Goal: Find specific page/section: Find specific page/section

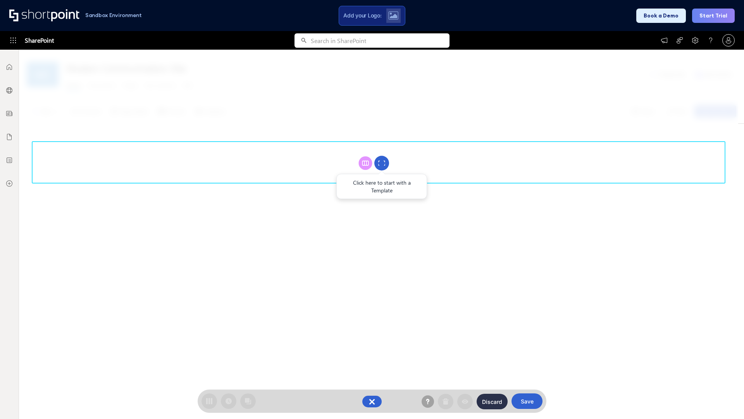
click at [382, 163] on circle at bounding box center [382, 163] width 15 height 15
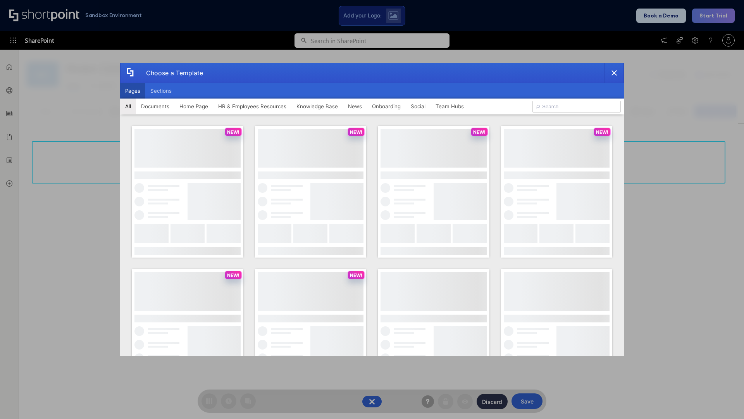
click at [133, 91] on button "Pages" at bounding box center [132, 91] width 25 height 16
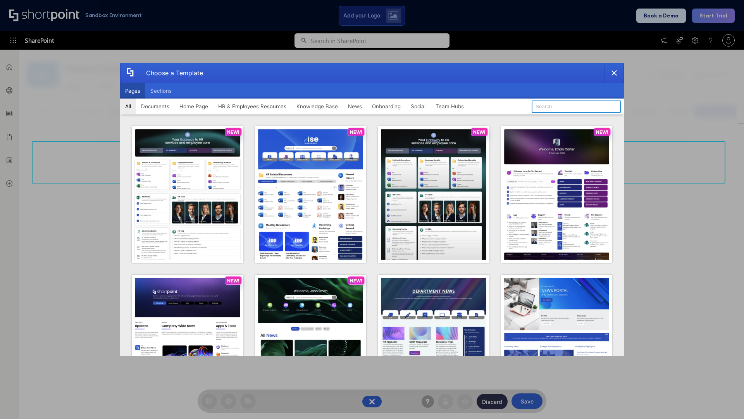
type input "Intranet Layout 6"
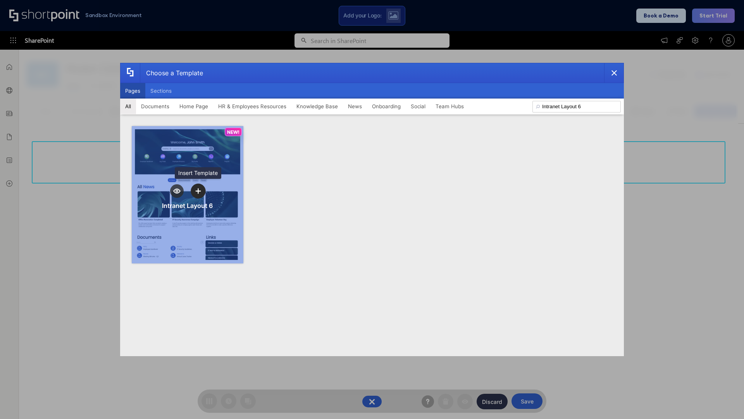
click at [198, 191] on icon "template selector" at bounding box center [197, 190] width 5 height 5
